Goal: Task Accomplishment & Management: Use online tool/utility

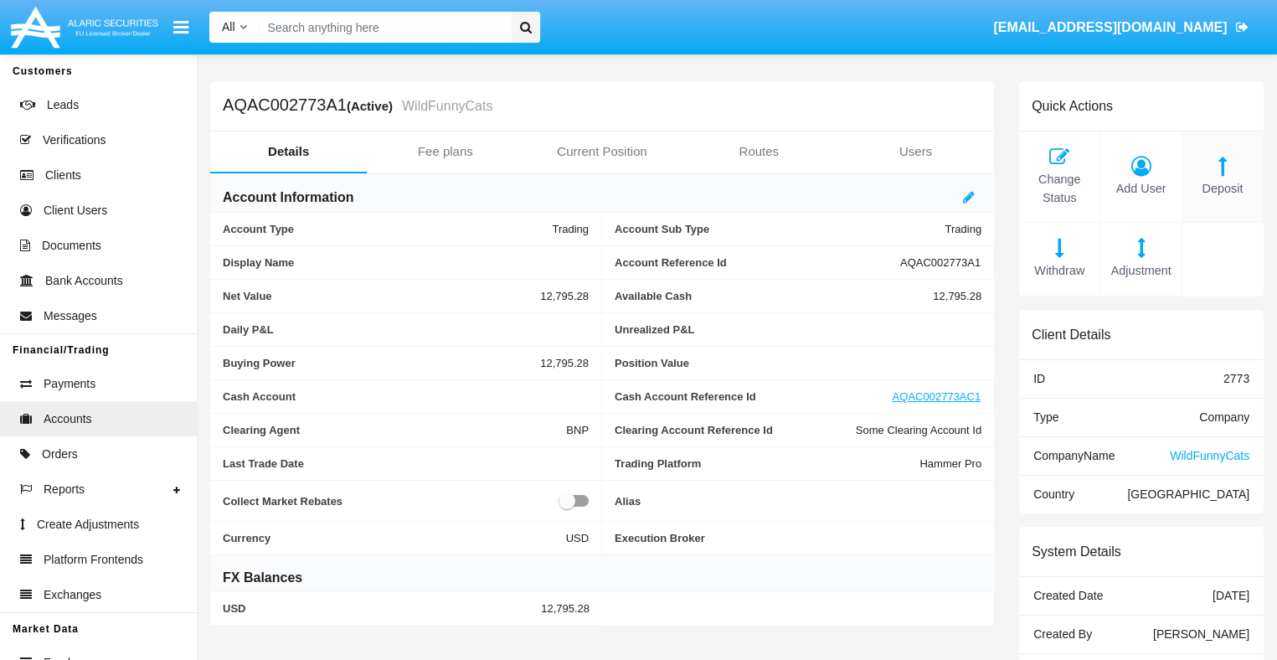
click at [1222, 188] on span "Deposit" at bounding box center [1223, 189] width 64 height 18
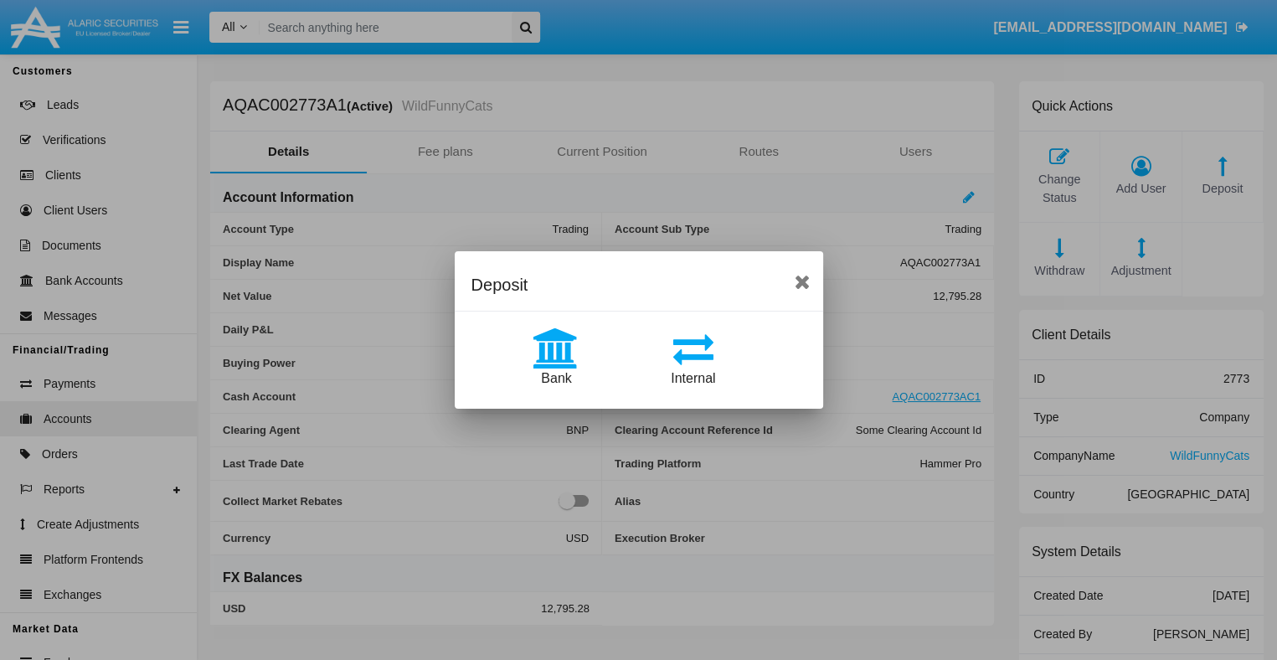
click at [556, 378] on span "Bank" at bounding box center [556, 378] width 30 height 14
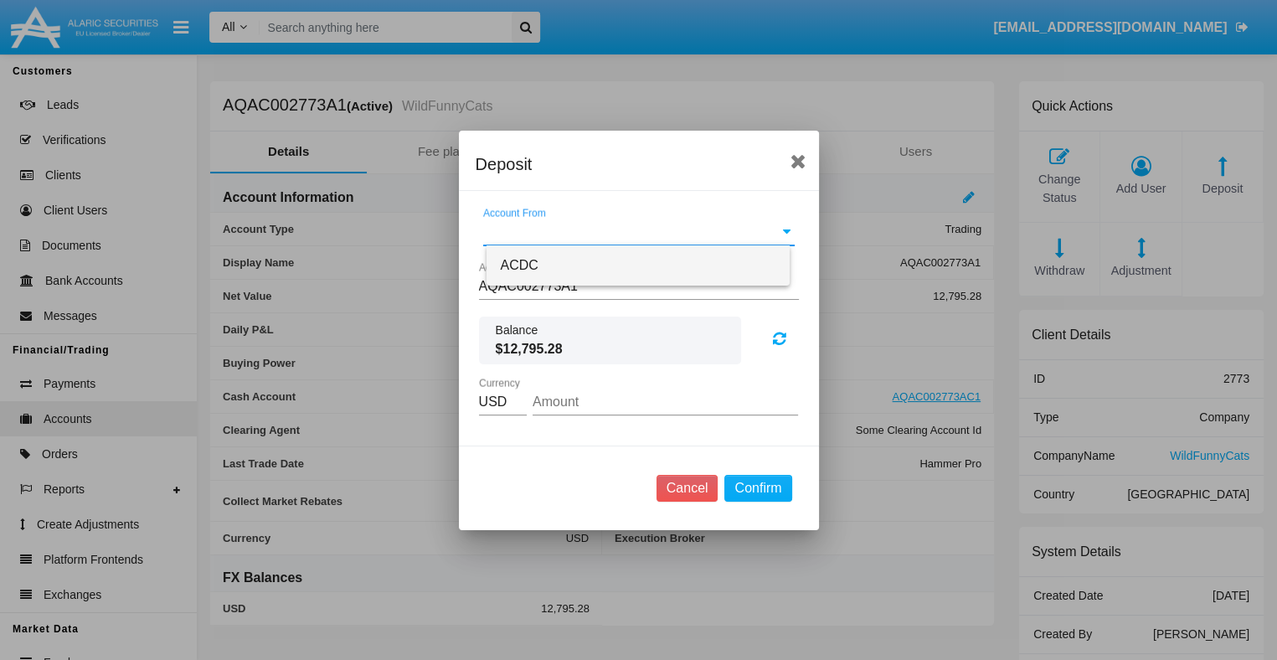
click at [517, 265] on span "ACDC" at bounding box center [519, 265] width 38 height 14
type input "ACDC"
type input "7.5"
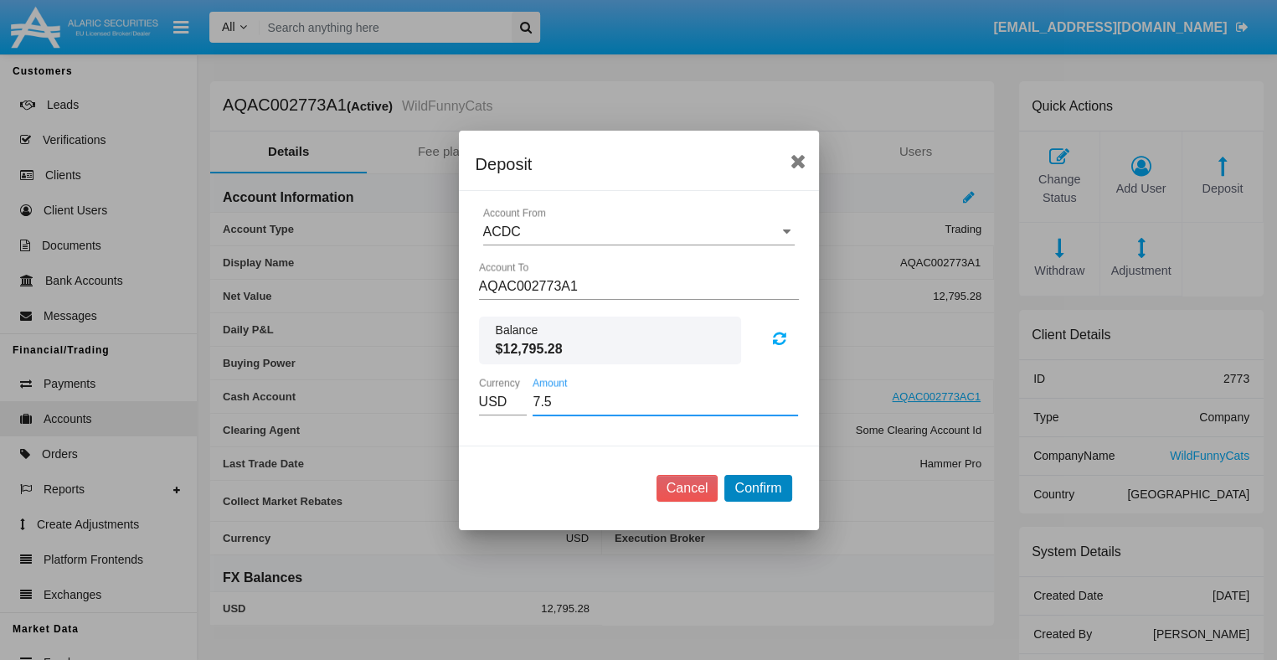
click at [758, 487] on button "Confirm" at bounding box center [757, 488] width 67 height 27
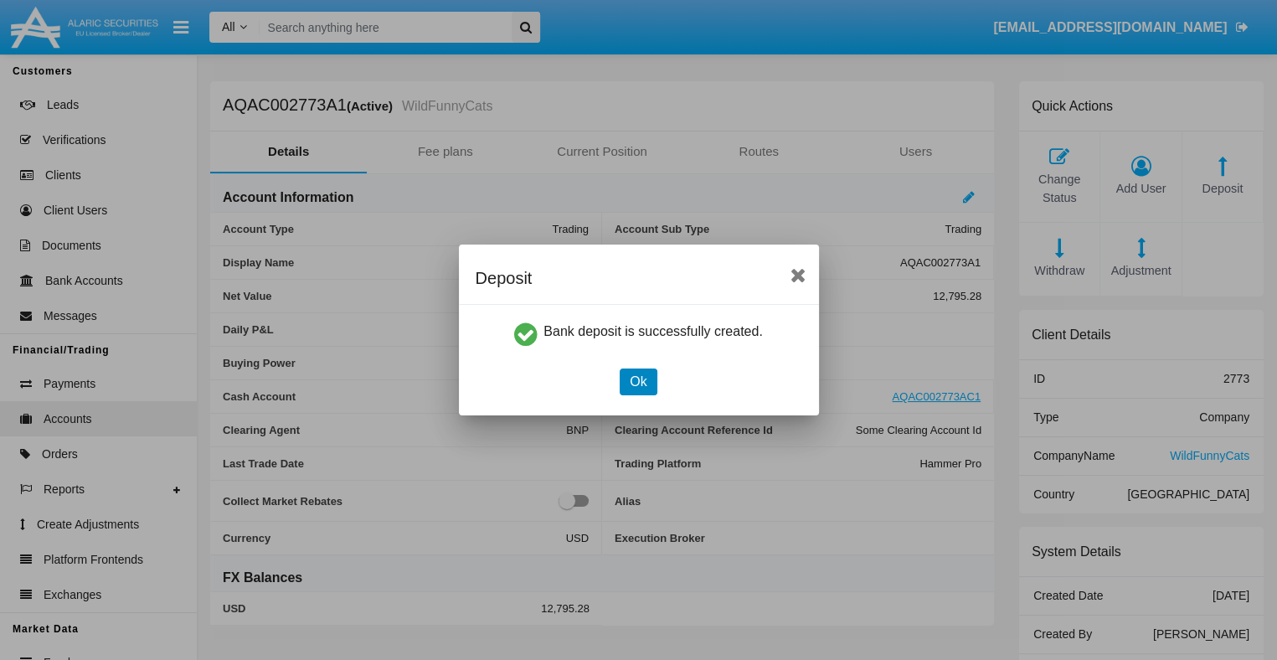
click at [638, 381] on button "Ok" at bounding box center [638, 382] width 37 height 27
